Goal: Navigation & Orientation: Understand site structure

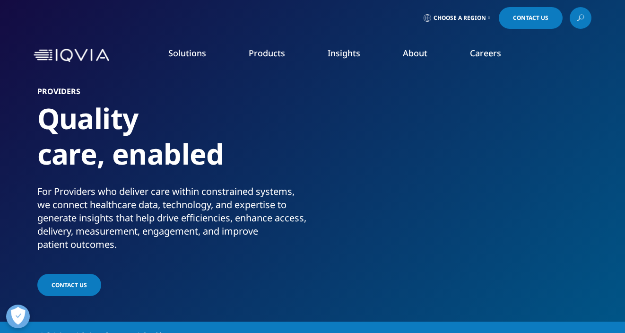
click at [176, 227] on link "Pharmaceutical Manufacturers" at bounding box center [240, 227] width 146 height 10
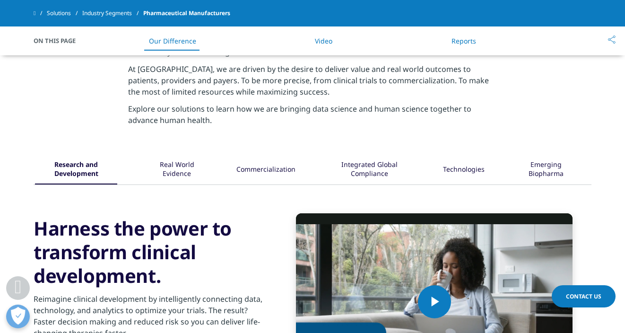
scroll to position [433, 0]
